Goal: Task Accomplishment & Management: Use online tool/utility

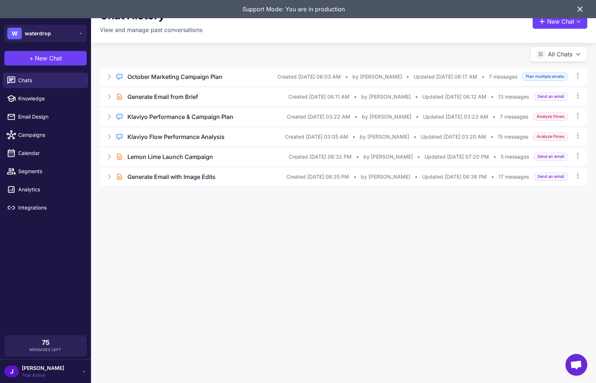
click at [582, 6] on icon at bounding box center [580, 9] width 9 height 9
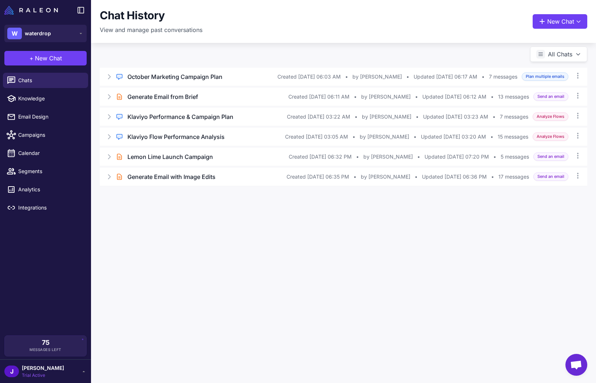
click at [251, 286] on div "Chat History View and manage past conversations New Chat All Chats Regular Chat…" at bounding box center [343, 191] width 505 height 383
click at [75, 344] on div "75 Messages Left" at bounding box center [45, 345] width 71 height 13
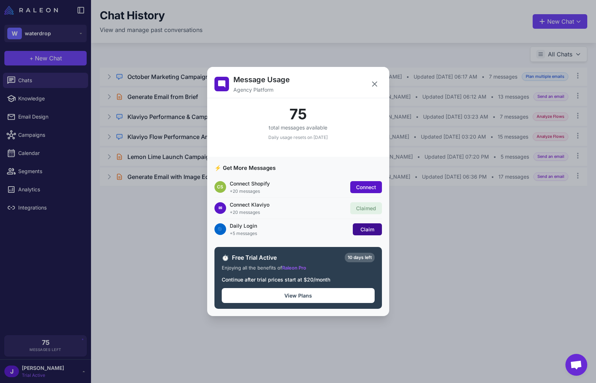
click at [363, 229] on span "Claim" at bounding box center [368, 229] width 14 height 6
click at [373, 86] on icon at bounding box center [374, 84] width 9 height 9
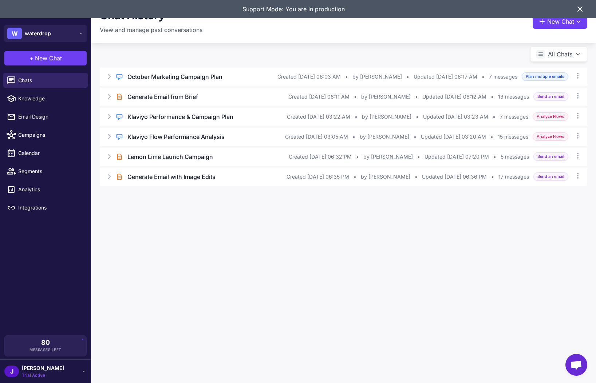
click at [580, 11] on icon at bounding box center [580, 9] width 9 height 9
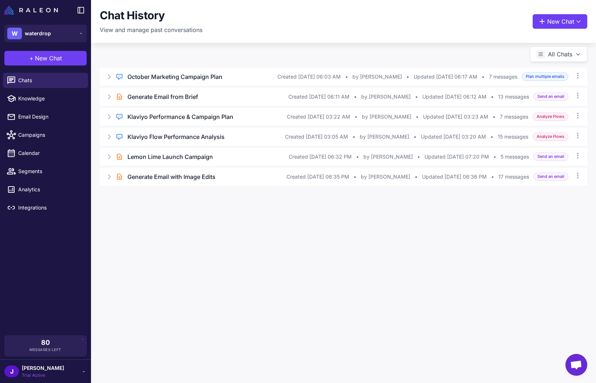
click at [228, 27] on div "Chat History View and manage past conversations New Chat" at bounding box center [344, 21] width 488 height 25
click at [188, 264] on div "Chat History View and manage past conversations New Chat All Chats Regular Chat…" at bounding box center [343, 191] width 505 height 383
click at [234, 277] on div "Chat History View and manage past conversations New Chat All Chats Regular Chat…" at bounding box center [343, 191] width 505 height 383
drag, startPoint x: 43, startPoint y: 141, endPoint x: 52, endPoint y: 152, distance: 14.5
click at [42, 142] on link "Campaigns" at bounding box center [45, 134] width 85 height 15
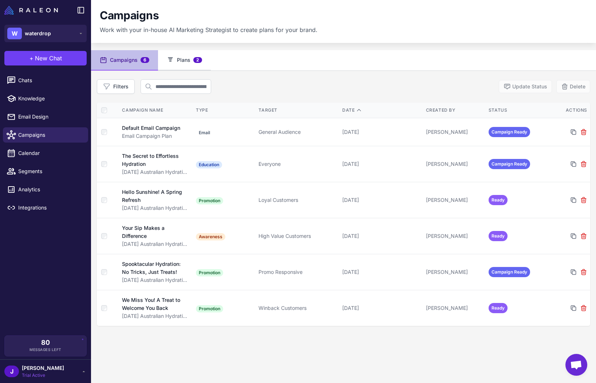
click at [196, 58] on span "2" at bounding box center [197, 60] width 9 height 6
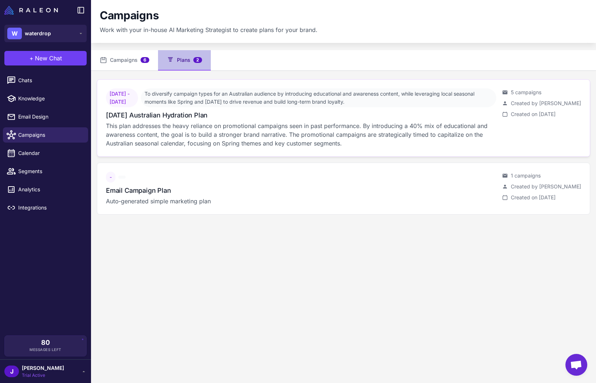
click at [194, 120] on h3 "October 2025 Australian Hydration Plan" at bounding box center [157, 115] width 102 height 10
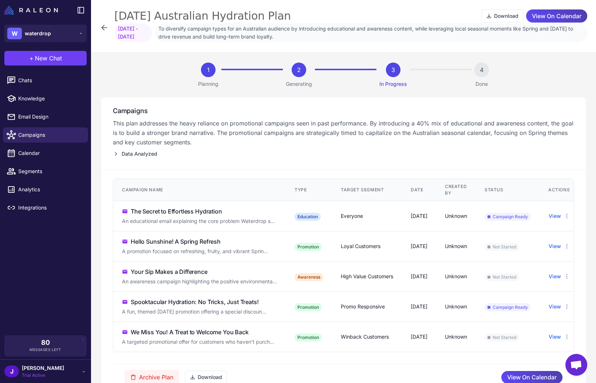
click at [101, 27] on icon at bounding box center [104, 27] width 9 height 9
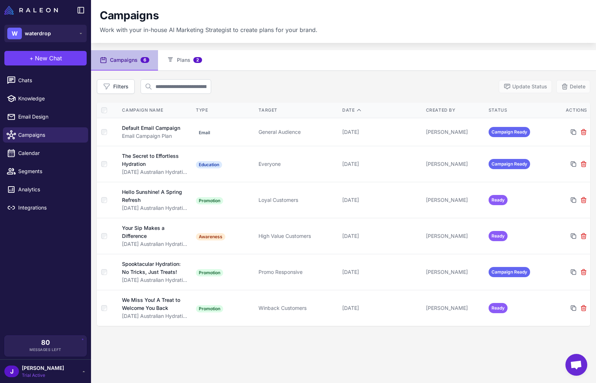
click at [36, 4] on div at bounding box center [45, 10] width 91 height 20
click at [40, 17] on div at bounding box center [45, 10] width 91 height 20
click at [41, 9] on img at bounding box center [31, 10] width 54 height 9
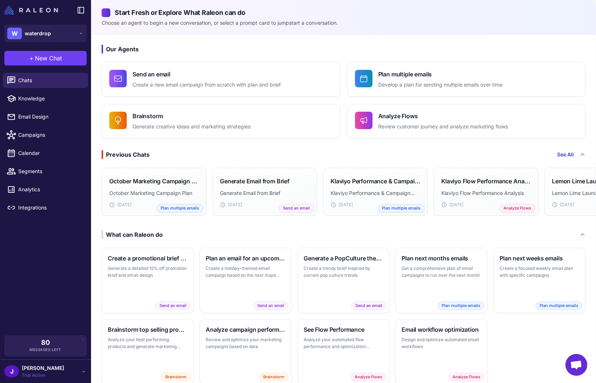
click at [535, 24] on p "Choose an agent to begin a new conversation, or select a prompt card to jumpsta…" at bounding box center [344, 23] width 484 height 8
click at [29, 98] on span "Knowledge" at bounding box center [50, 99] width 64 height 8
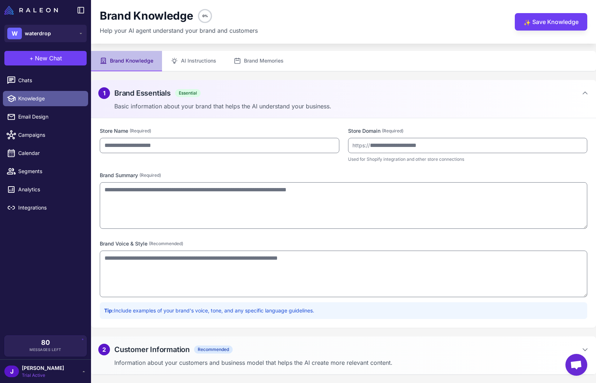
click at [29, 98] on span "Knowledge" at bounding box center [50, 99] width 64 height 8
type input "*********"
type input "**********"
type textarea "**********"
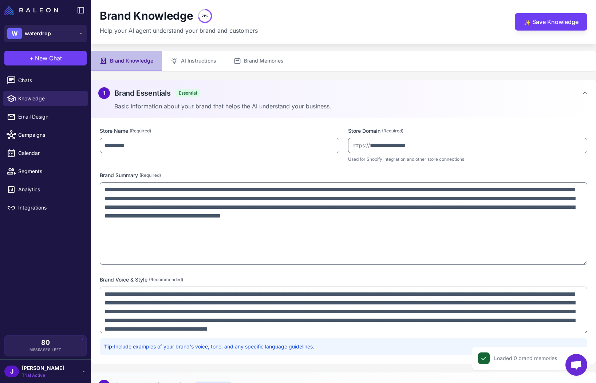
drag, startPoint x: 585, startPoint y: 226, endPoint x: 533, endPoint y: 245, distance: 54.9
click at [576, 257] on textarea "**********" at bounding box center [344, 223] width 488 height 83
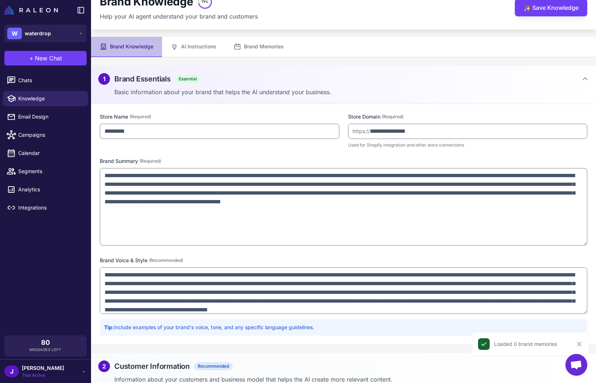
scroll to position [23, 0]
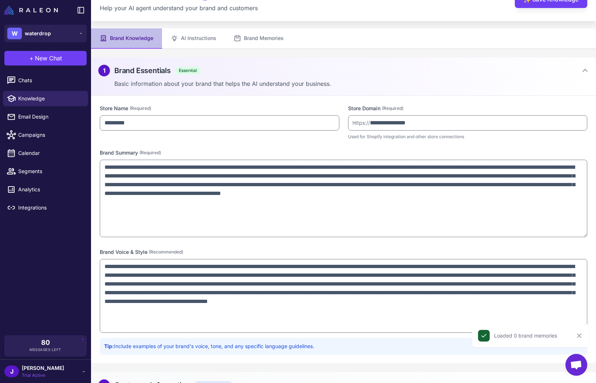
drag, startPoint x: 585, startPoint y: 305, endPoint x: 579, endPoint y: 345, distance: 40.9
click at [579, 345] on content "**********" at bounding box center [343, 191] width 505 height 383
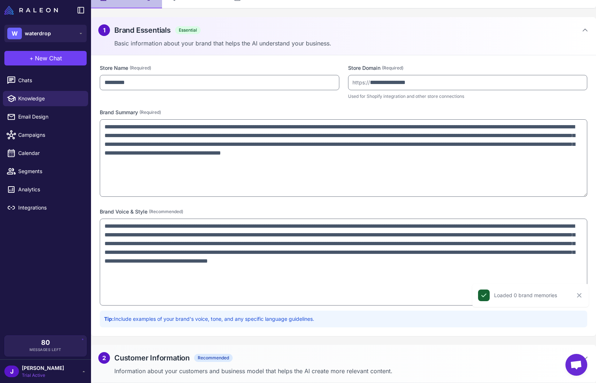
drag, startPoint x: 245, startPoint y: 352, endPoint x: 267, endPoint y: 353, distance: 22.2
click at [245, 352] on div "2 Customer Information Recommended" at bounding box center [343, 358] width 491 height 12
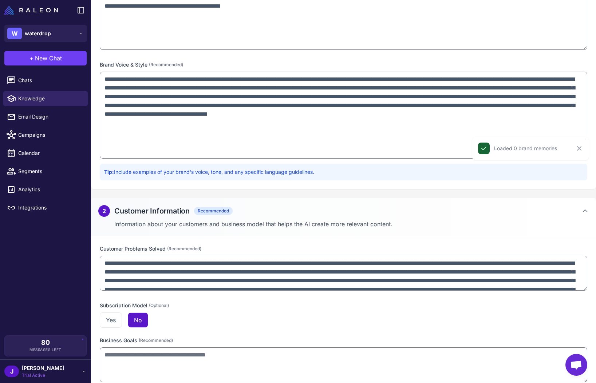
scroll to position [220, 0]
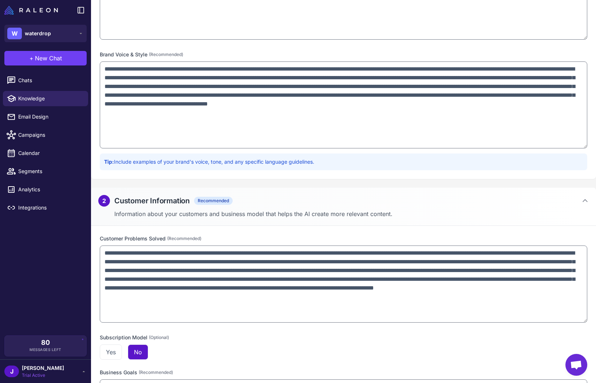
drag, startPoint x: 583, startPoint y: 278, endPoint x: 581, endPoint y: 320, distance: 42.3
click at [581, 320] on textarea "**********" at bounding box center [344, 284] width 488 height 77
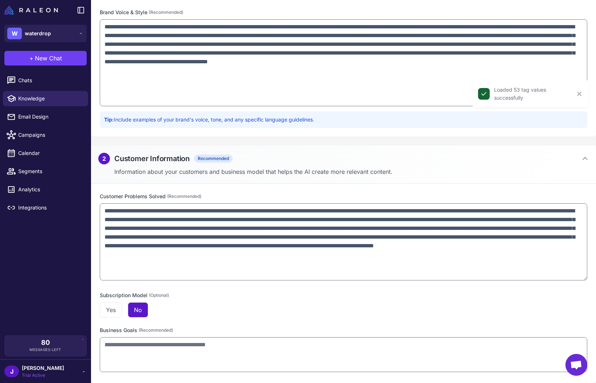
scroll to position [0, 0]
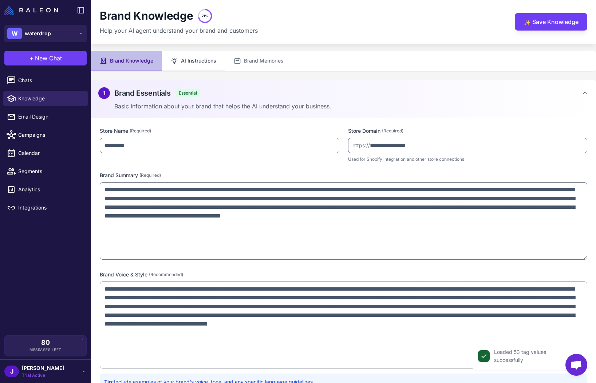
click at [193, 64] on button "AI Instructions" at bounding box center [193, 61] width 63 height 20
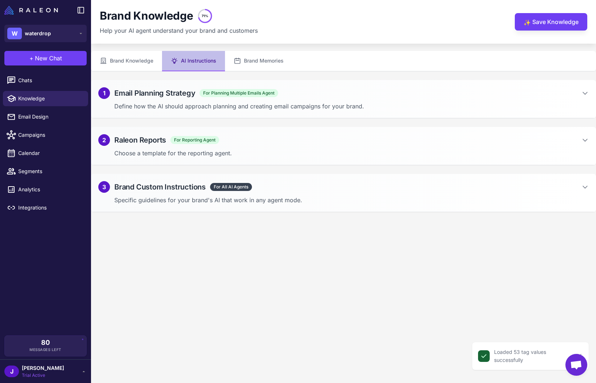
click at [161, 88] on h2 "Email Planning Strategy" at bounding box center [154, 93] width 81 height 11
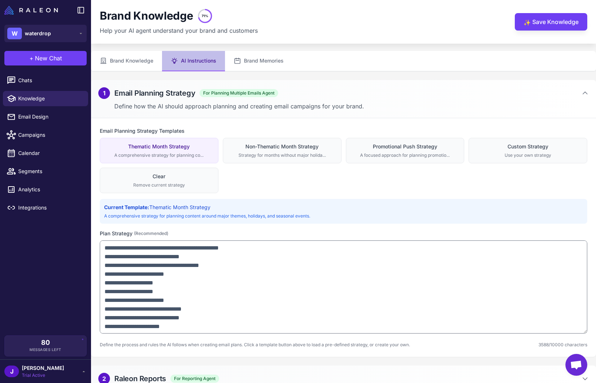
click at [160, 88] on h2 "Email Planning Strategy" at bounding box center [154, 93] width 81 height 11
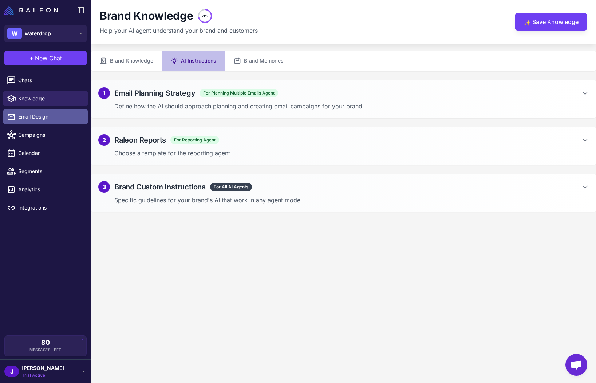
click at [47, 118] on span "Email Design" at bounding box center [50, 117] width 64 height 8
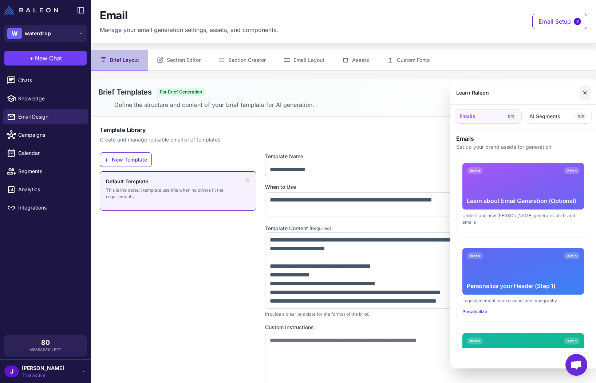
click at [585, 93] on button "✕" at bounding box center [585, 93] width 11 height 15
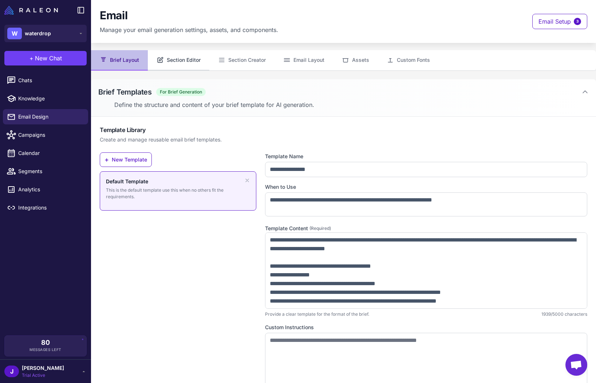
click at [190, 61] on button "Section Editor" at bounding box center [179, 60] width 62 height 20
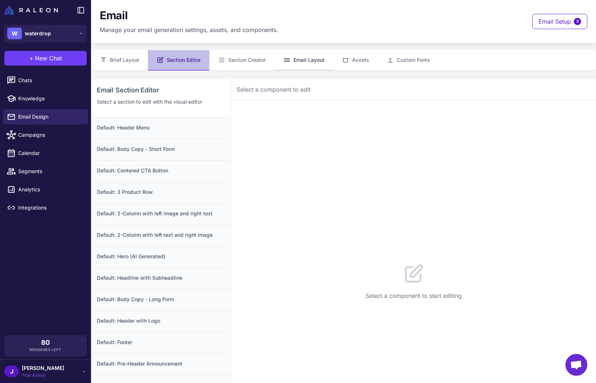
click at [312, 61] on button "Email Layout" at bounding box center [304, 60] width 59 height 20
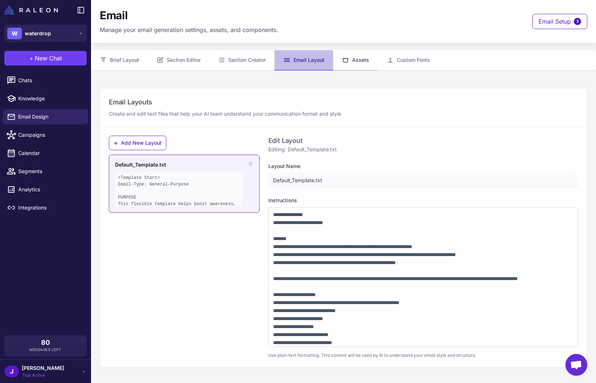
click at [358, 61] on button "Assets" at bounding box center [355, 60] width 45 height 20
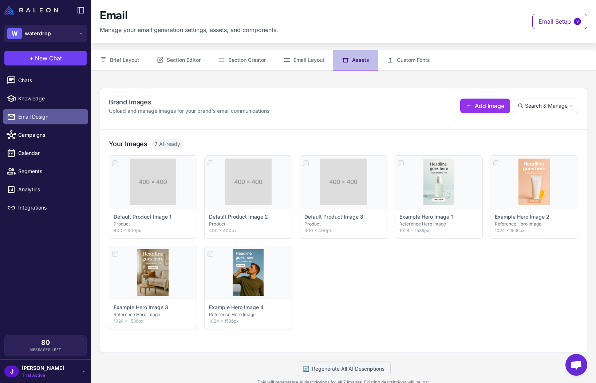
click at [37, 115] on span "Email Design" at bounding box center [50, 117] width 64 height 8
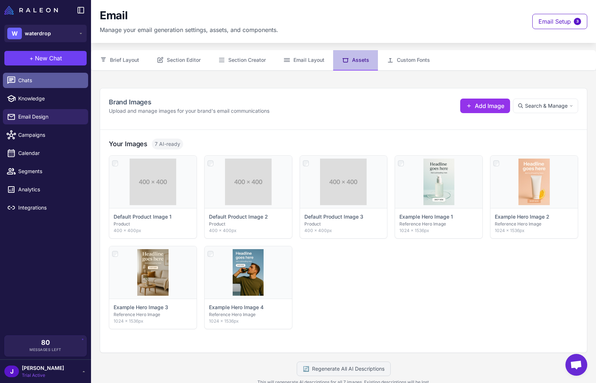
click at [31, 77] on span "Chats" at bounding box center [50, 80] width 64 height 8
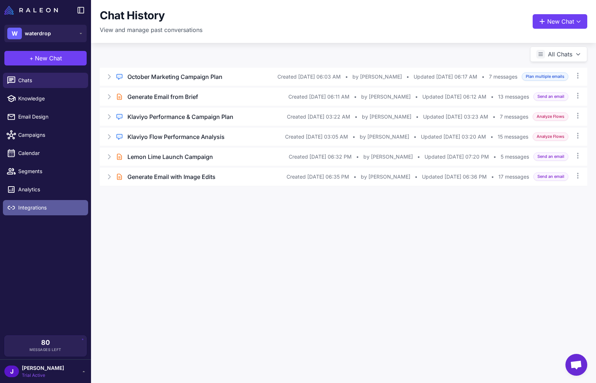
click at [36, 209] on span "Integrations" at bounding box center [50, 208] width 64 height 8
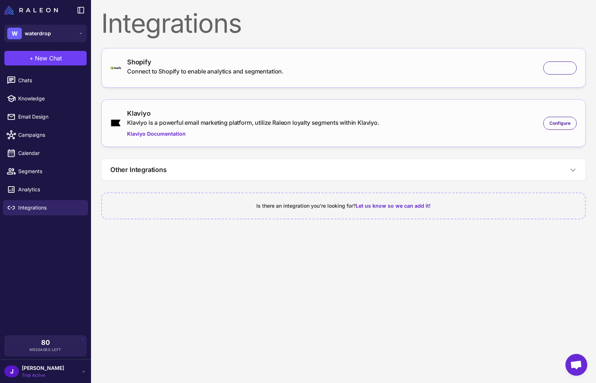
drag, startPoint x: 562, startPoint y: 67, endPoint x: 530, endPoint y: 61, distance: 32.6
click at [562, 67] on span "Configure" at bounding box center [559, 68] width 21 height 7
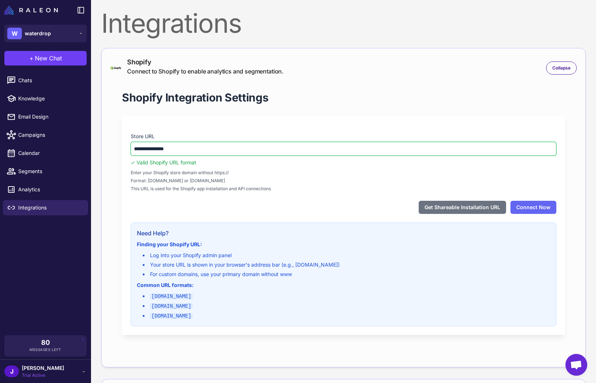
click at [187, 144] on input "**********" at bounding box center [344, 149] width 426 height 14
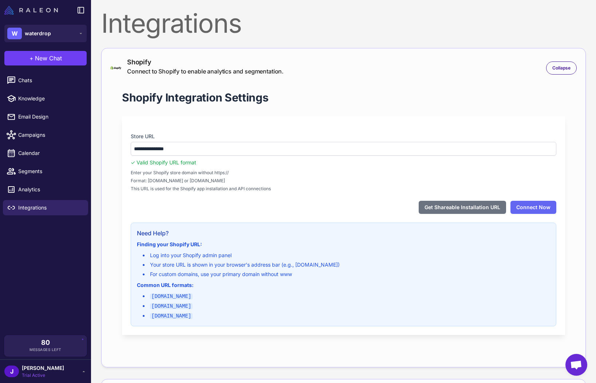
click at [36, 6] on img at bounding box center [31, 10] width 54 height 9
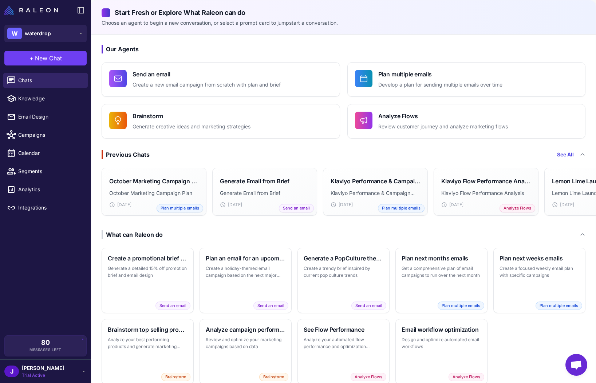
click at [61, 377] on div "[PERSON_NAME] Trial Active" at bounding box center [45, 372] width 82 height 15
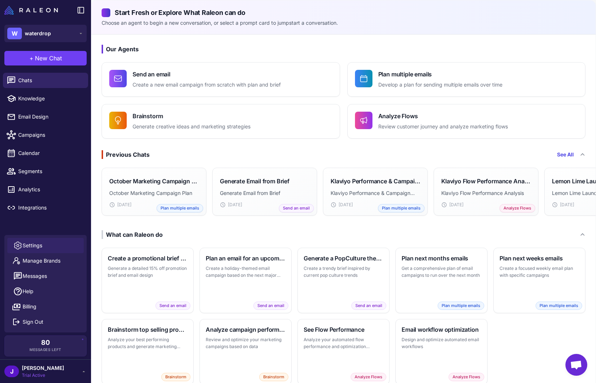
click at [37, 248] on span "Settings" at bounding box center [33, 246] width 20 height 8
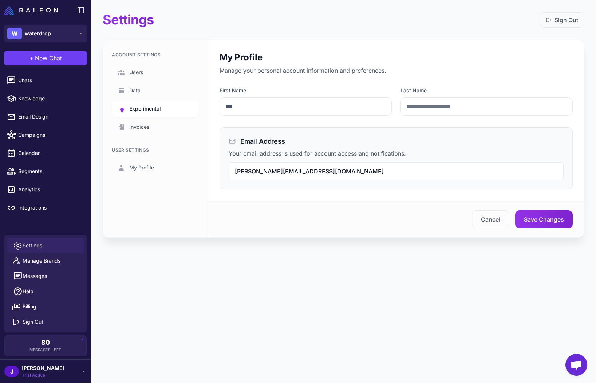
click at [155, 105] on span "Experimental" at bounding box center [145, 109] width 32 height 8
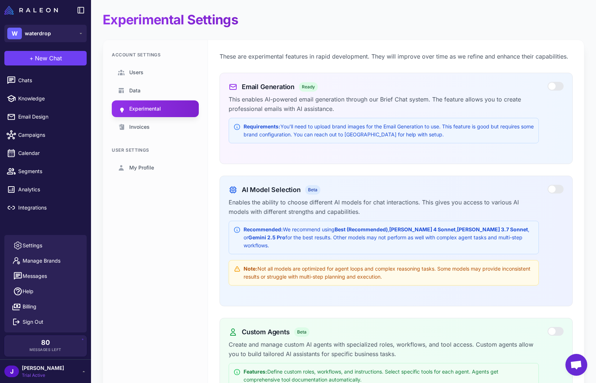
click at [29, 370] on span "[PERSON_NAME]" at bounding box center [43, 369] width 42 height 8
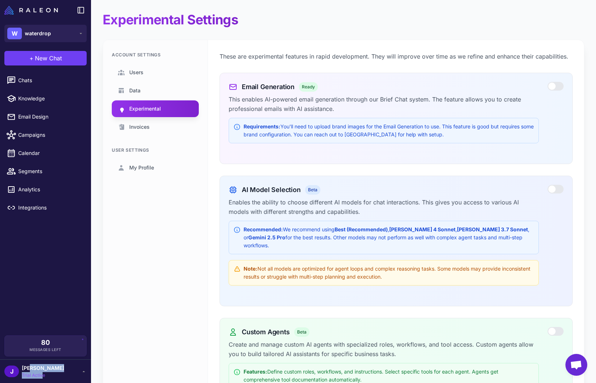
click at [43, 373] on div "Jay Trial Active" at bounding box center [43, 372] width 42 height 15
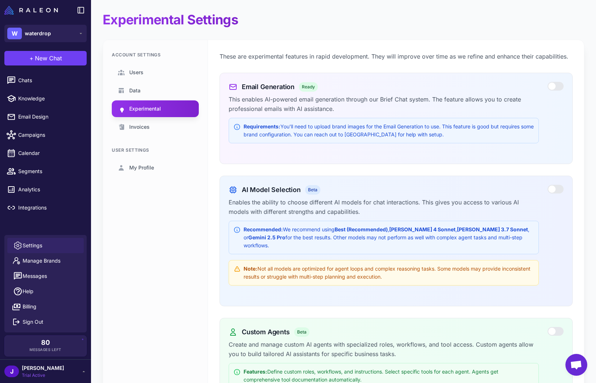
click at [31, 247] on span "Settings" at bounding box center [33, 246] width 20 height 8
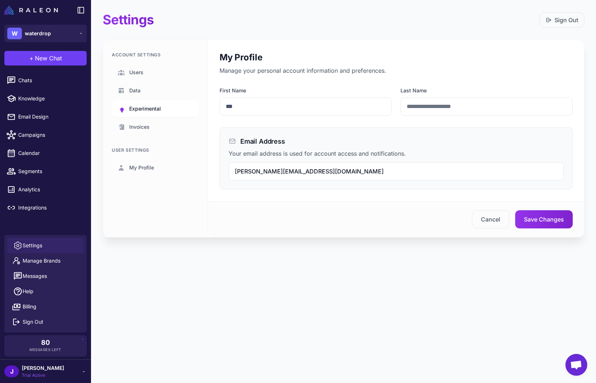
click at [153, 107] on span "Experimental" at bounding box center [145, 109] width 32 height 8
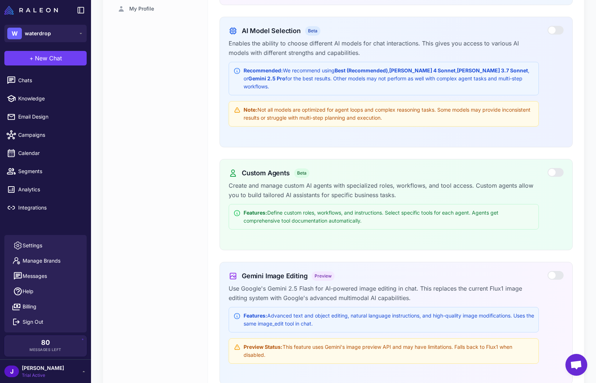
scroll to position [158, 0]
drag, startPoint x: 243, startPoint y: 166, endPoint x: 290, endPoint y: 168, distance: 47.4
click at [290, 169] on div "Custom Agents Beta" at bounding box center [384, 174] width 310 height 10
click at [308, 182] on p "Create and manage custom AI agents with specialized roles, workflows, and tool …" at bounding box center [384, 191] width 310 height 19
click at [550, 169] on div at bounding box center [556, 173] width 16 height 9
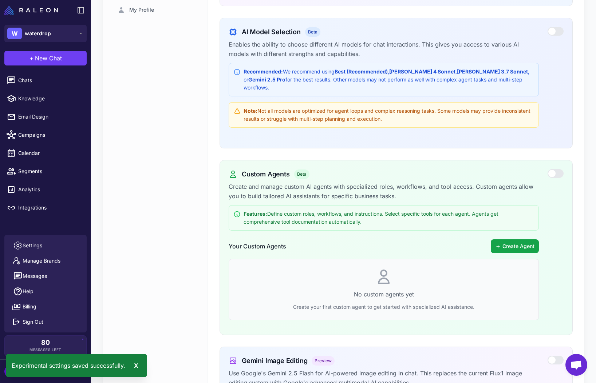
click at [54, 58] on span "New Chat" at bounding box center [48, 58] width 27 height 9
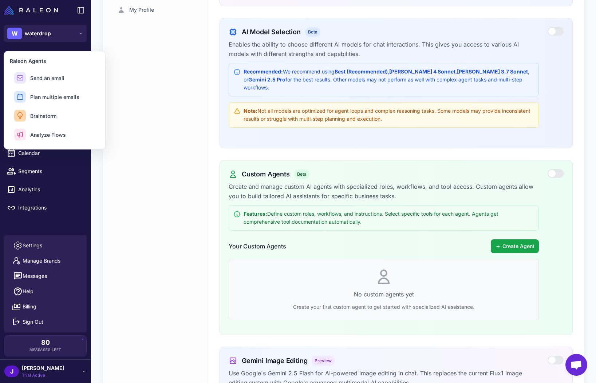
click at [396, 243] on div "Your Custom Agents Create Agent" at bounding box center [384, 247] width 310 height 14
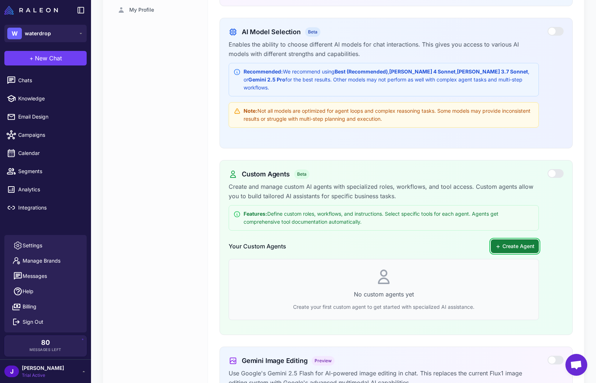
click at [518, 240] on button "Create Agent" at bounding box center [515, 247] width 48 height 14
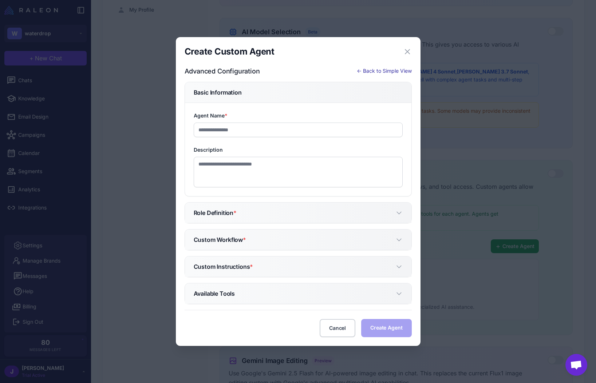
click at [383, 70] on button "← Back to Simple View" at bounding box center [384, 71] width 55 height 8
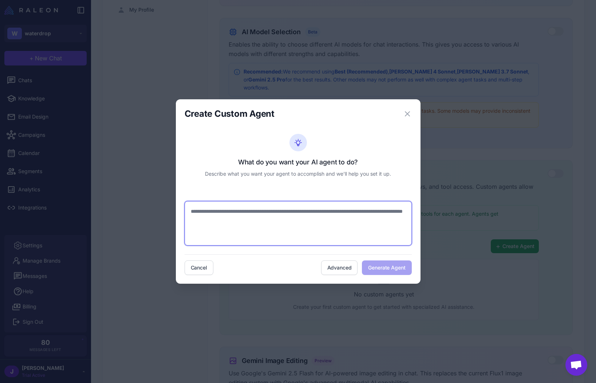
click at [201, 213] on textarea at bounding box center [298, 223] width 227 height 44
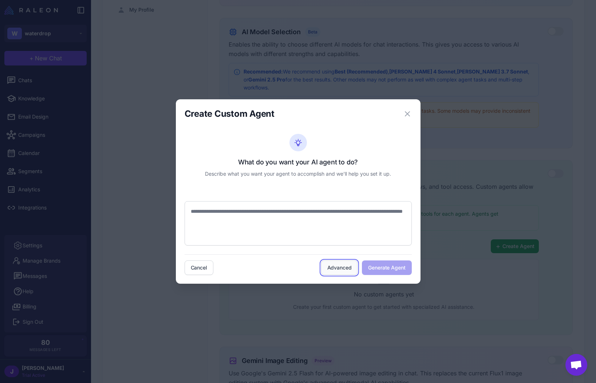
click at [338, 265] on button "Advanced" at bounding box center [339, 268] width 37 height 15
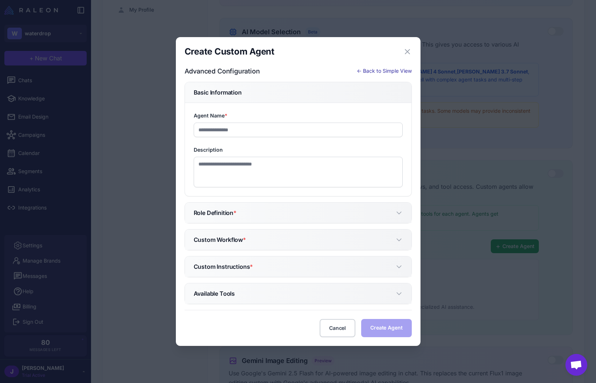
click at [384, 71] on button "← Back to Simple View" at bounding box center [384, 71] width 55 height 8
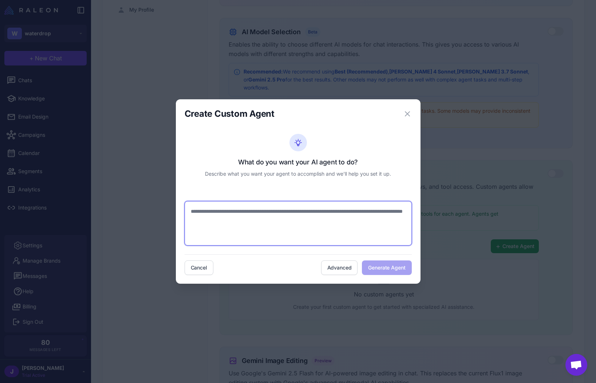
click at [221, 217] on textarea at bounding box center [298, 223] width 227 height 44
type textarea "**********"
click at [377, 220] on textarea "**********" at bounding box center [298, 223] width 227 height 44
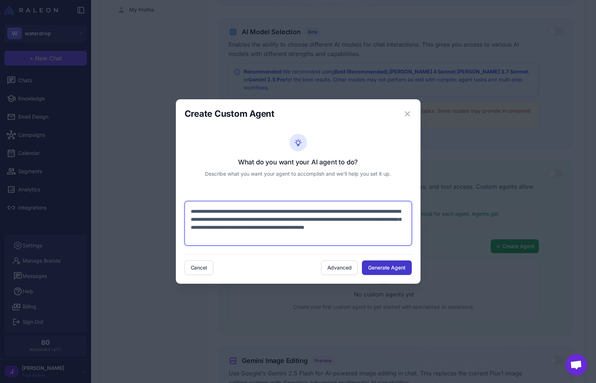
type textarea "**********"
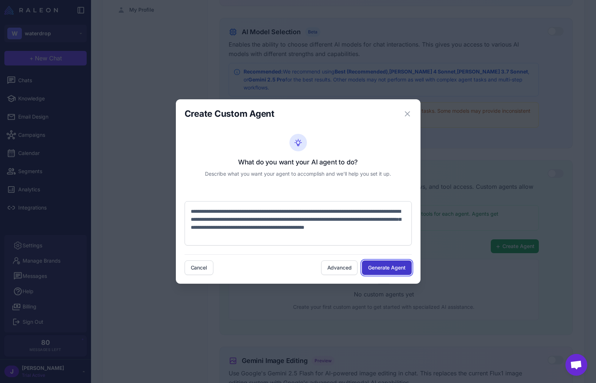
click at [390, 270] on button "Generate Agent" at bounding box center [387, 268] width 50 height 15
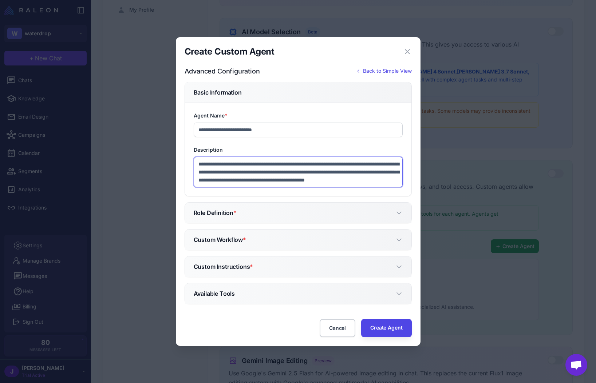
drag, startPoint x: 400, startPoint y: 184, endPoint x: 400, endPoint y: 193, distance: 9.1
click at [400, 193] on div "**********" at bounding box center [298, 149] width 226 height 93
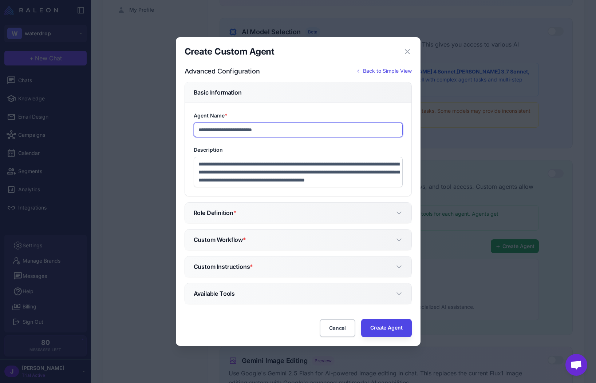
drag, startPoint x: 244, startPoint y: 130, endPoint x: 168, endPoint y: 122, distance: 76.1
click at [170, 122] on div "**********" at bounding box center [298, 191] width 596 height 383
type input "**********"
click at [254, 147] on label "Description" at bounding box center [298, 150] width 209 height 8
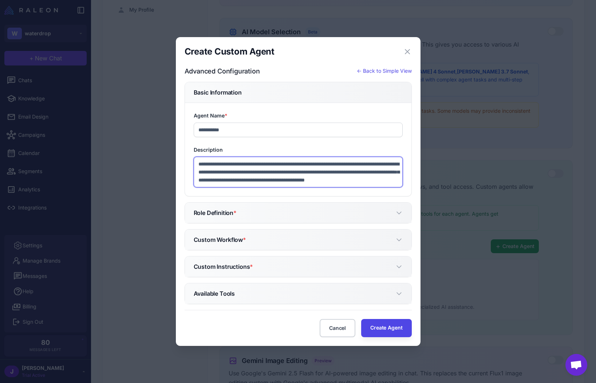
click at [254, 157] on textarea "**********" at bounding box center [298, 172] width 209 height 31
drag, startPoint x: 401, startPoint y: 185, endPoint x: 406, endPoint y: 198, distance: 14.2
click at [407, 198] on form "**********" at bounding box center [298, 210] width 227 height 256
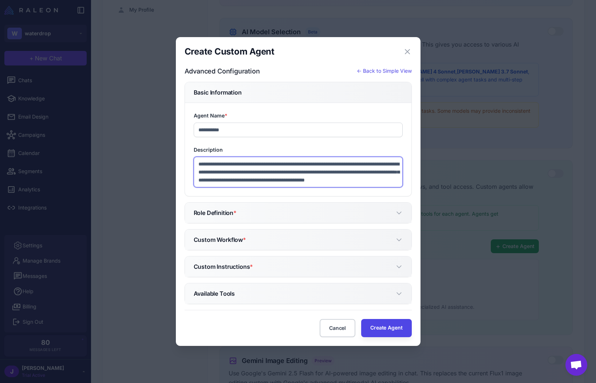
drag, startPoint x: 333, startPoint y: 186, endPoint x: 187, endPoint y: 152, distance: 149.9
click at [187, 152] on div "**********" at bounding box center [298, 149] width 226 height 93
drag, startPoint x: 236, startPoint y: 147, endPoint x: 233, endPoint y: 139, distance: 9.1
click at [236, 147] on label "Description" at bounding box center [298, 150] width 209 height 8
click at [236, 157] on textarea "**********" at bounding box center [298, 172] width 209 height 31
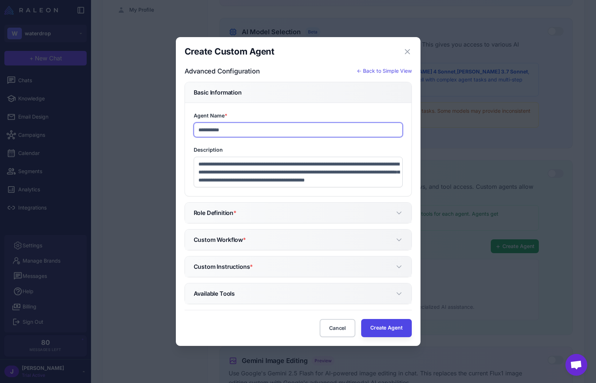
click at [244, 128] on input "**********" at bounding box center [298, 130] width 209 height 15
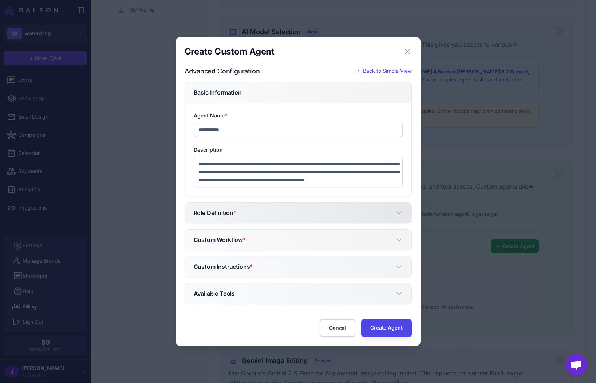
click at [313, 215] on button "Role Definition *" at bounding box center [298, 213] width 226 height 20
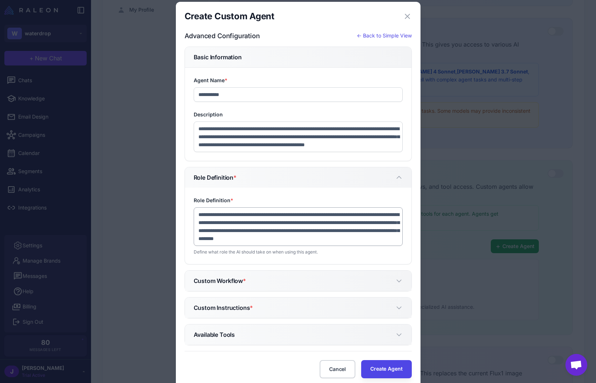
scroll to position [6, 0]
click at [237, 283] on h5 "Custom Workflow *" at bounding box center [220, 281] width 52 height 9
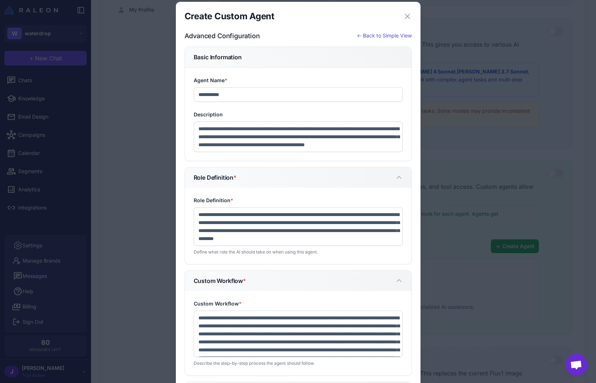
scroll to position [15, 0]
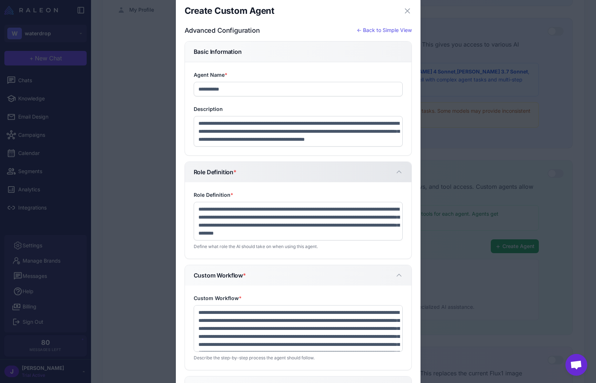
click at [329, 174] on button "Role Definition *" at bounding box center [298, 172] width 226 height 20
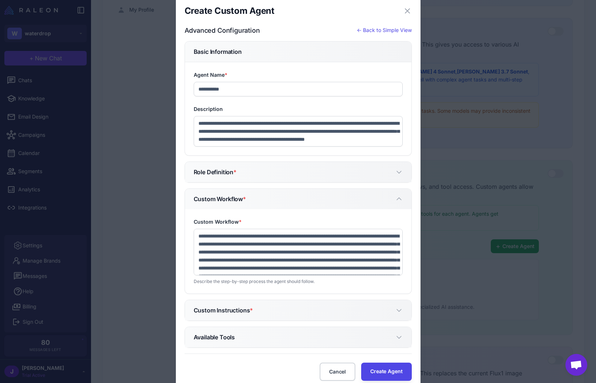
click at [245, 48] on h5 "Basic Information" at bounding box center [298, 51] width 209 height 9
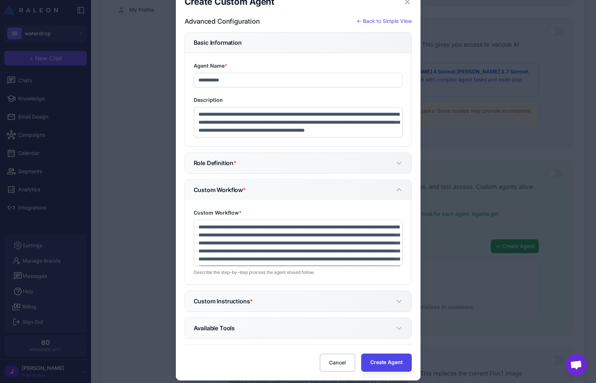
scroll to position [34, 0]
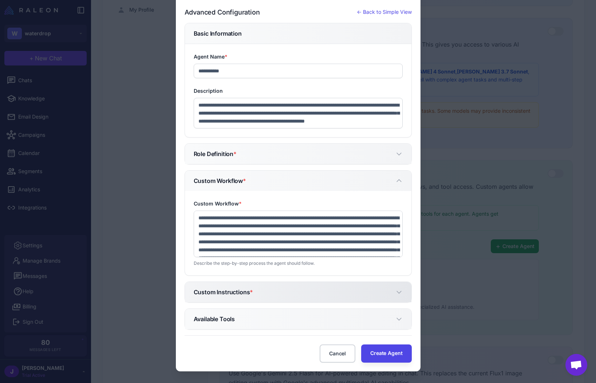
click at [251, 286] on button "Custom Instructions *" at bounding box center [298, 292] width 226 height 20
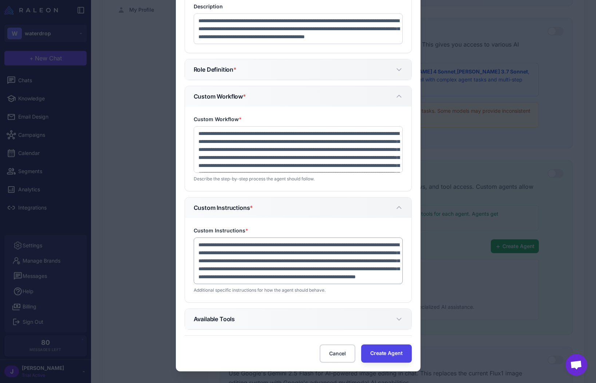
scroll to position [16, 0]
click at [247, 315] on button "Available Tools" at bounding box center [298, 319] width 226 height 20
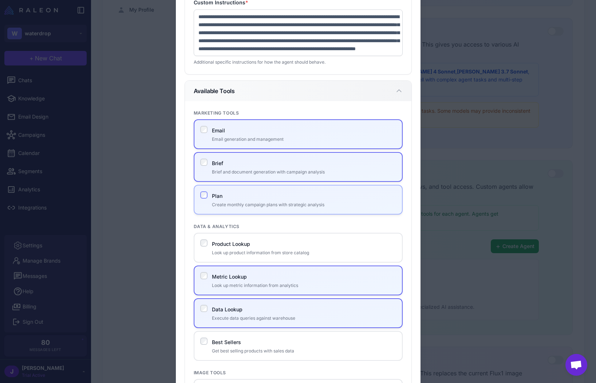
scroll to position [383, 0]
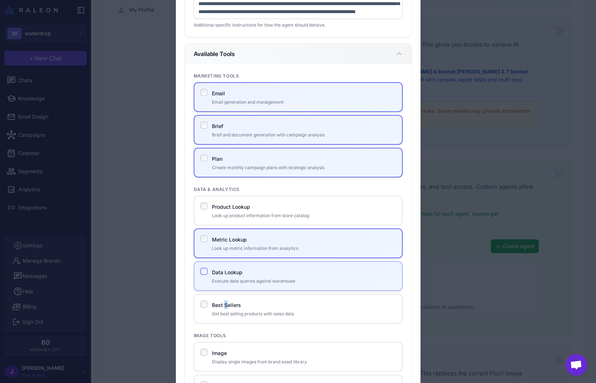
drag, startPoint x: 225, startPoint y: 305, endPoint x: 230, endPoint y: 269, distance: 36.4
click at [226, 304] on label "Best Sellers" at bounding box center [226, 305] width 29 height 6
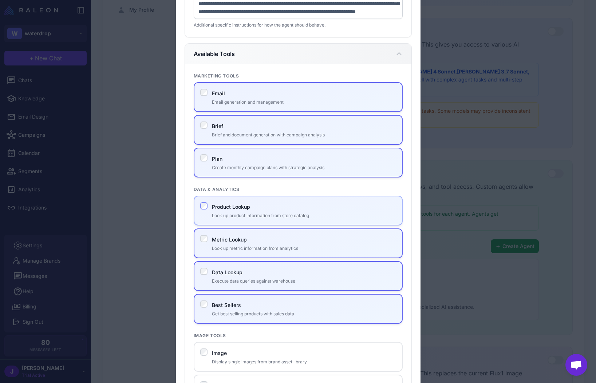
click at [227, 198] on div "Product Lookup Look up product information from store catalog" at bounding box center [298, 211] width 209 height 30
click at [210, 156] on div "Plan Create monthly campaign plans with strategic analysis" at bounding box center [298, 163] width 209 height 30
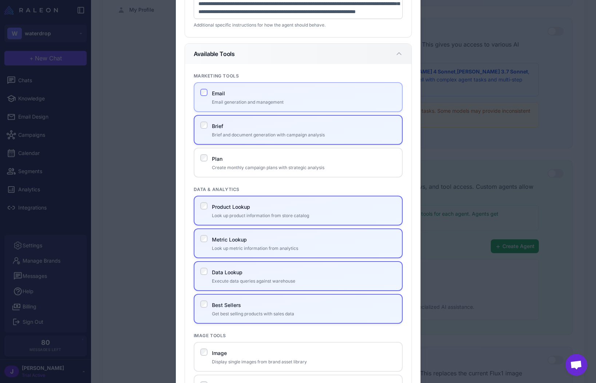
drag, startPoint x: 214, startPoint y: 129, endPoint x: 214, endPoint y: 103, distance: 25.5
click at [214, 129] on label "Brief" at bounding box center [217, 126] width 11 height 6
click at [211, 86] on div "Email Email generation and management" at bounding box center [298, 97] width 209 height 30
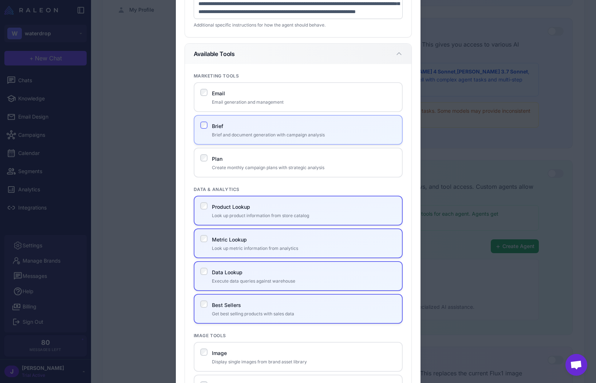
click at [214, 132] on p "Brief and document generation with campaign analysis" at bounding box center [304, 135] width 184 height 7
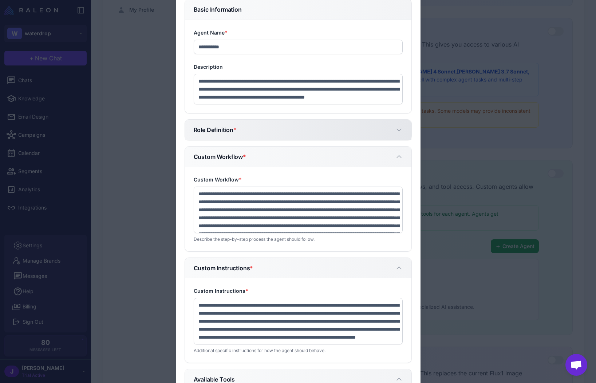
scroll to position [50, 0]
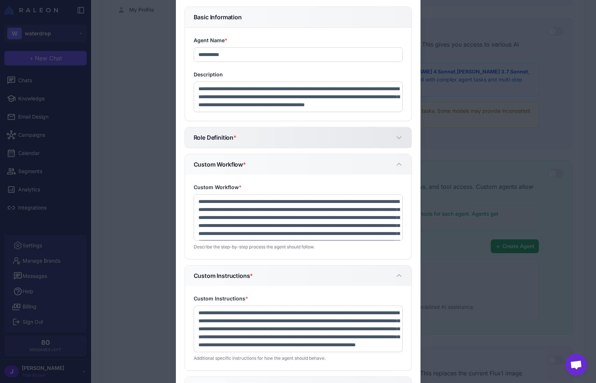
click at [232, 133] on h5 "Role Definition *" at bounding box center [215, 137] width 43 height 9
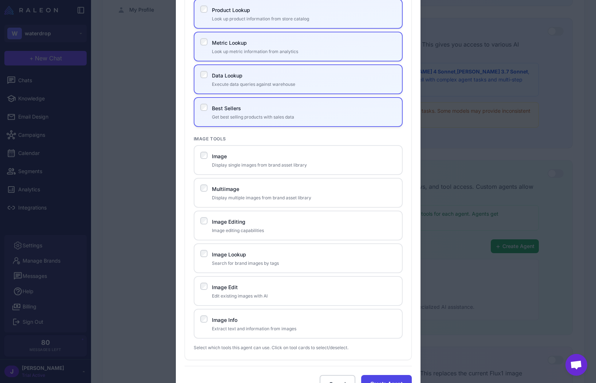
scroll to position [688, 0]
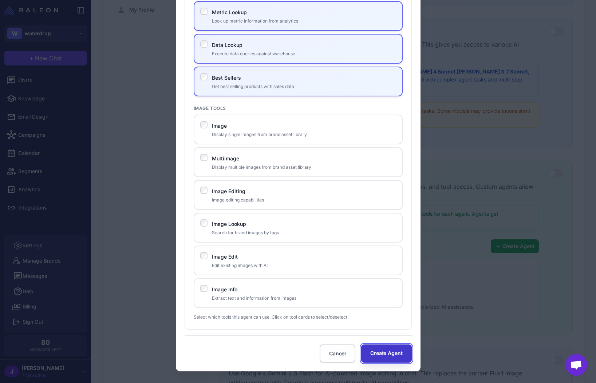
click at [388, 354] on button "Create Agent" at bounding box center [386, 354] width 50 height 18
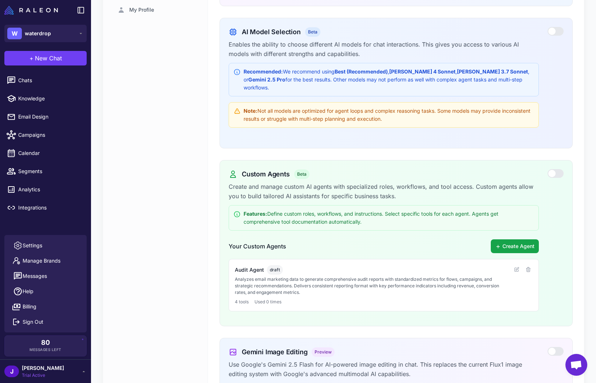
click at [178, 259] on div "Account Settings Users Data Experimental Invoices User Settings My Profile" at bounding box center [155, 243] width 105 height 722
drag, startPoint x: 124, startPoint y: 82, endPoint x: 121, endPoint y: 79, distance: 4.4
click at [124, 82] on div "Account Settings Users Data Experimental Invoices User Settings My Profile" at bounding box center [155, 243] width 105 height 722
click at [48, 59] on span "New Chat" at bounding box center [48, 58] width 27 height 9
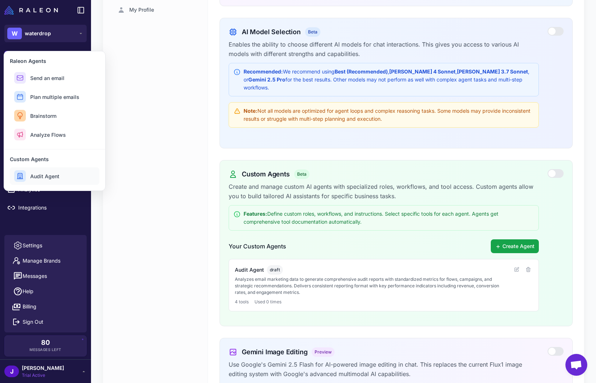
click at [47, 177] on span "Audit Agent" at bounding box center [44, 177] width 29 height 8
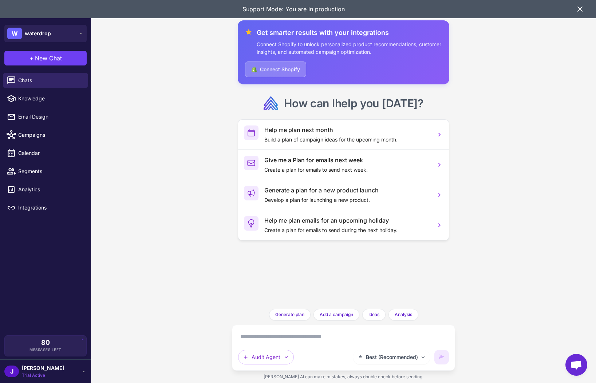
click at [287, 338] on textarea at bounding box center [343, 337] width 211 height 12
type textarea "**********"
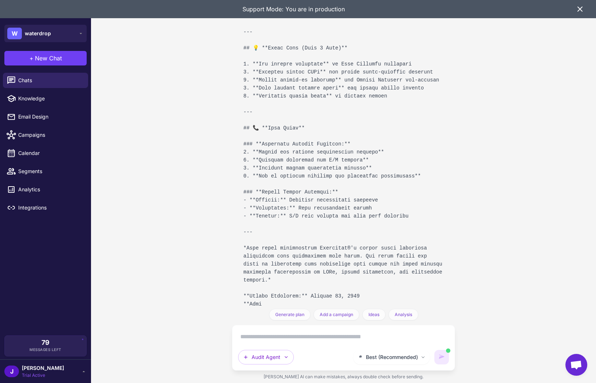
scroll to position [2107, 0]
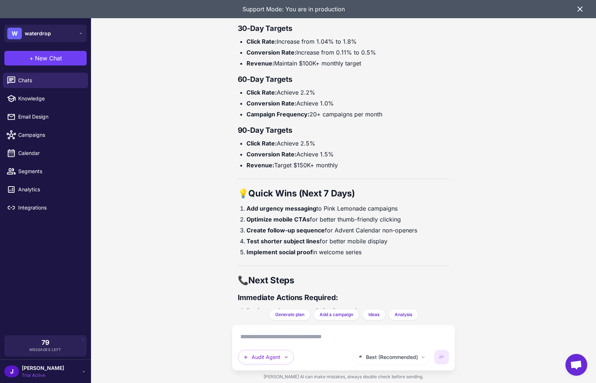
scroll to position [2234, 0]
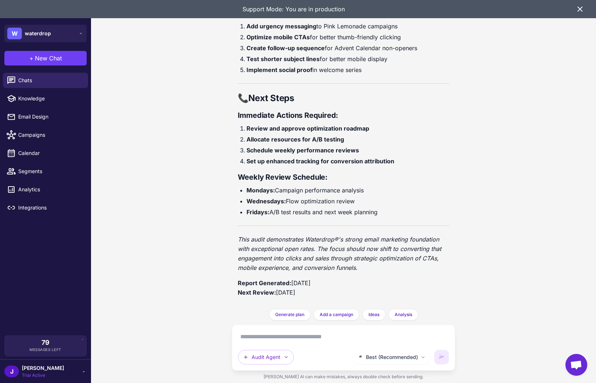
click at [579, 9] on icon at bounding box center [580, 9] width 9 height 9
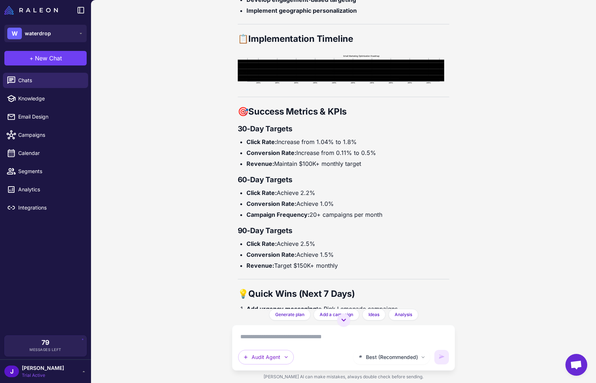
scroll to position [1950, 0]
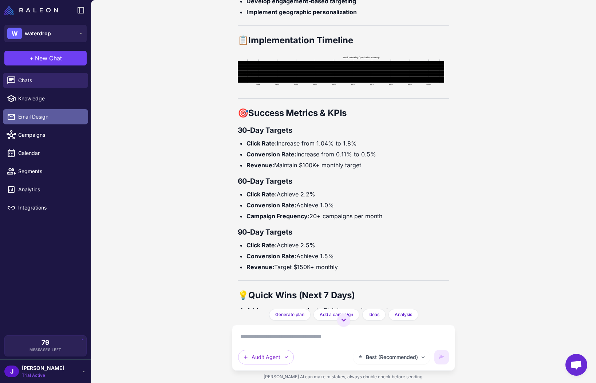
click at [44, 118] on span "Email Design" at bounding box center [50, 117] width 64 height 8
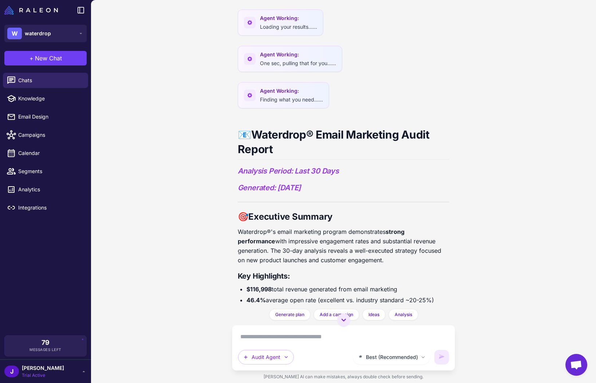
scroll to position [305, 0]
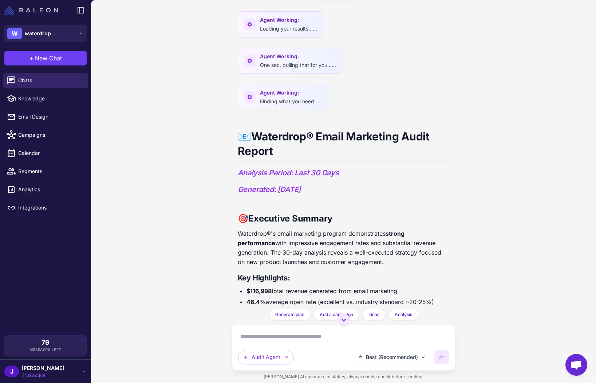
click at [24, 14] on img at bounding box center [31, 10] width 54 height 9
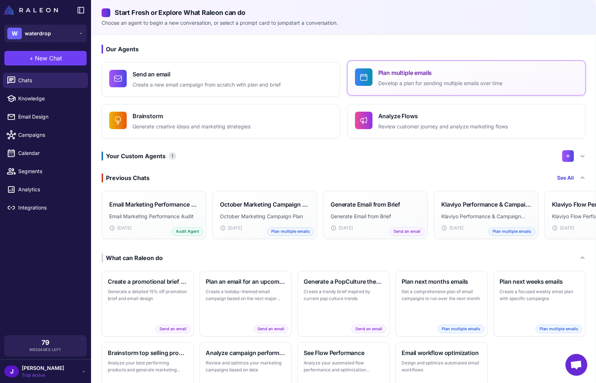
click at [425, 77] on h4 "Plan multiple emails" at bounding box center [440, 72] width 124 height 9
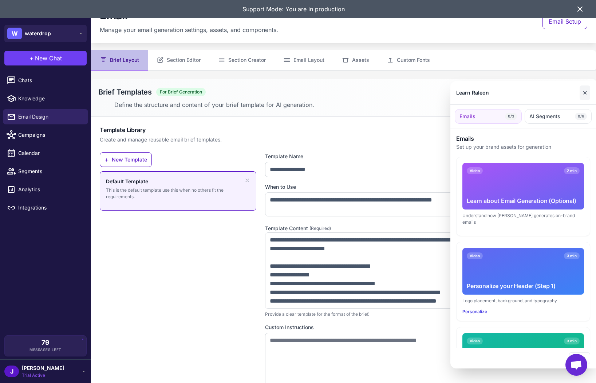
click at [582, 93] on button "✕" at bounding box center [585, 93] width 11 height 15
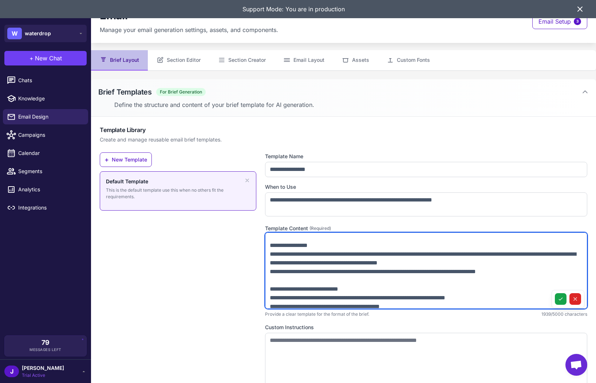
scroll to position [253, 0]
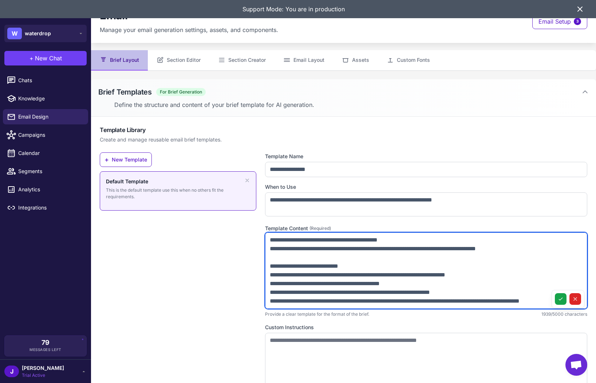
drag, startPoint x: 271, startPoint y: 240, endPoint x: 334, endPoint y: 298, distance: 85.6
click at [341, 307] on textarea at bounding box center [426, 271] width 322 height 76
click at [318, 284] on textarea at bounding box center [426, 271] width 322 height 76
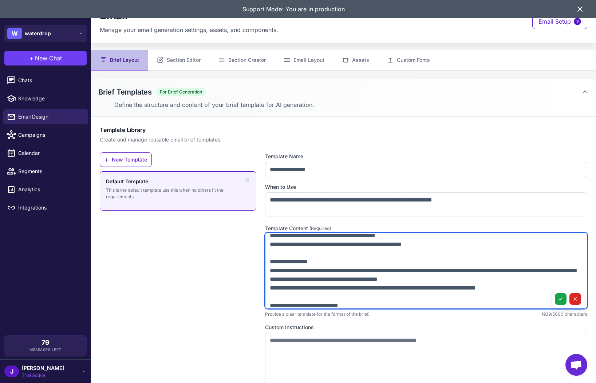
scroll to position [212, 0]
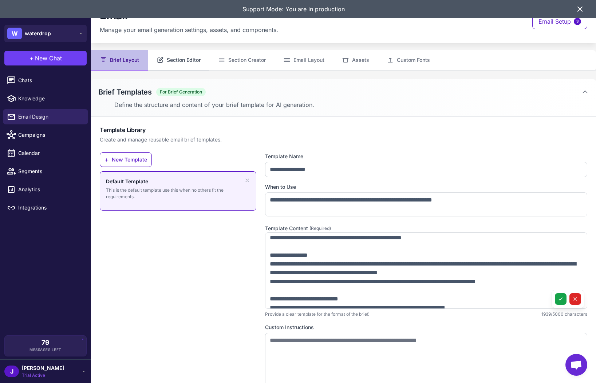
click at [190, 64] on button "Section Editor" at bounding box center [179, 60] width 62 height 20
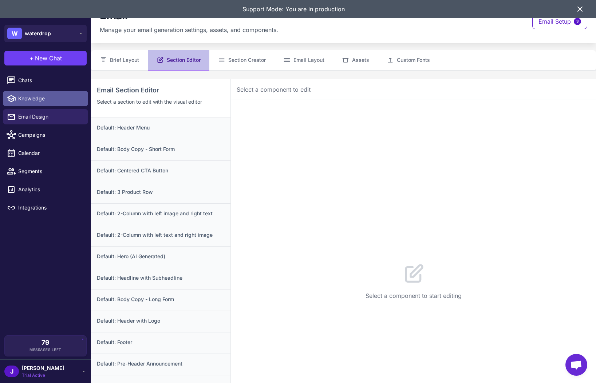
click at [36, 96] on span "Knowledge" at bounding box center [50, 99] width 64 height 8
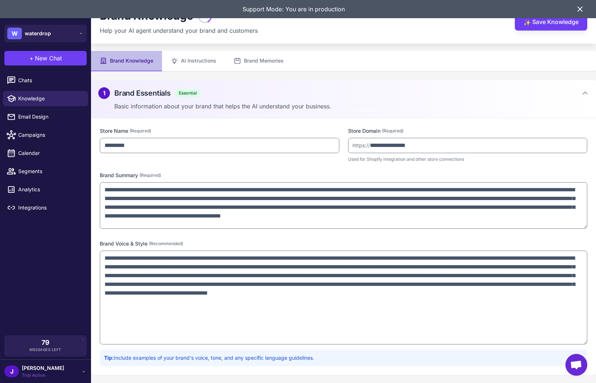
drag, startPoint x: 586, startPoint y: 294, endPoint x: 604, endPoint y: 362, distance: 70.6
click at [596, 0] on html "**********" at bounding box center [298, 0] width 596 height 0
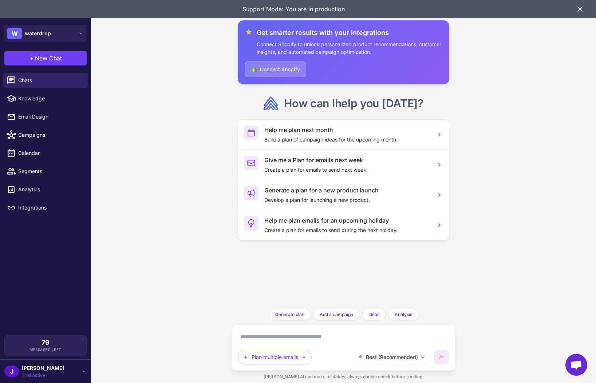
click at [581, 11] on icon at bounding box center [580, 9] width 9 height 9
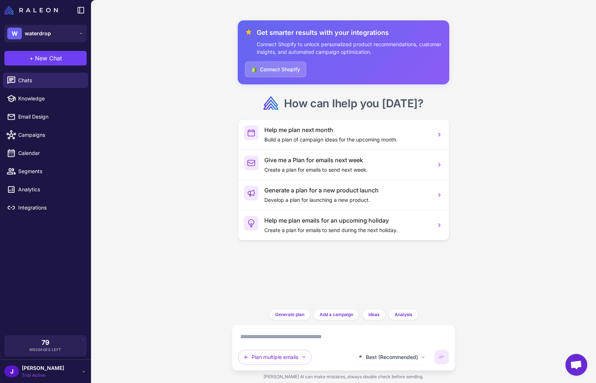
click at [60, 374] on div "[PERSON_NAME] Trial Active" at bounding box center [45, 372] width 82 height 15
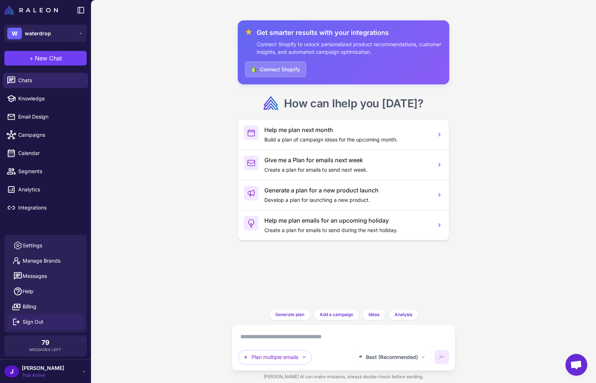
click at [35, 323] on span "Sign Out" at bounding box center [33, 322] width 21 height 8
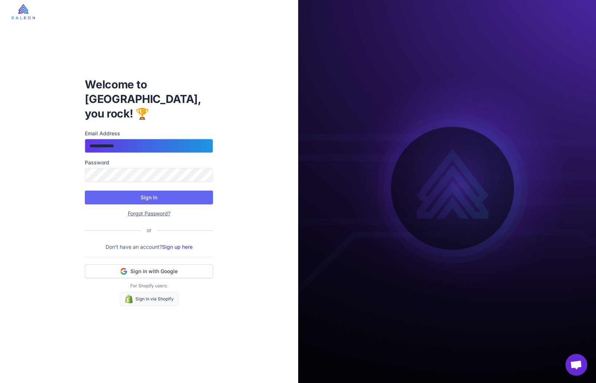
click at [163, 139] on input "**********" at bounding box center [149, 146] width 128 height 14
type input "**********"
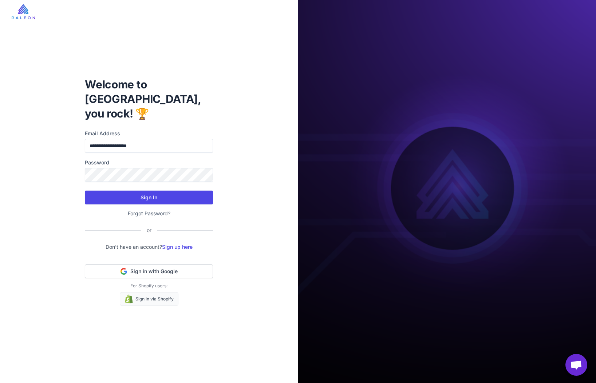
click at [168, 191] on button "Sign In" at bounding box center [149, 198] width 128 height 14
